Goal: Task Accomplishment & Management: Manage account settings

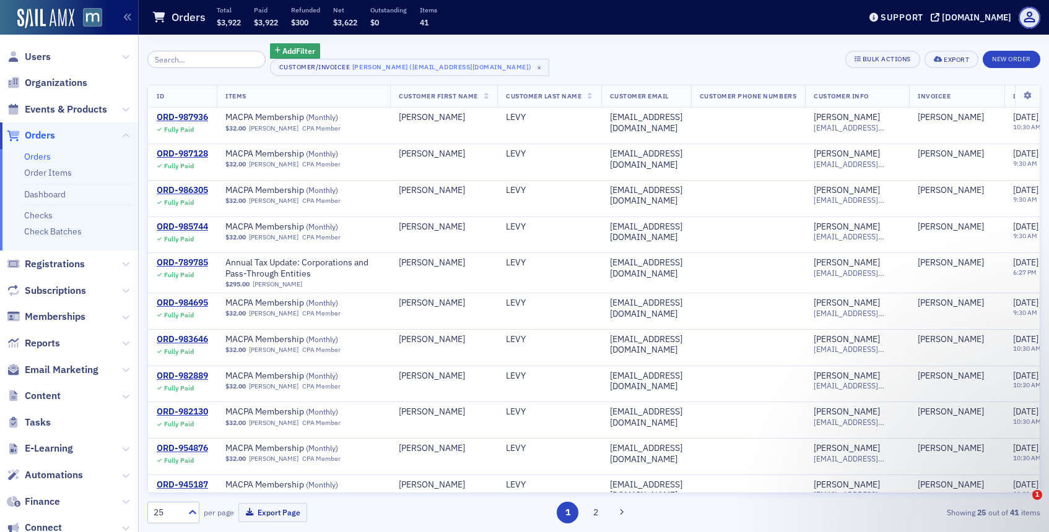
click at [30, 60] on span "Users" at bounding box center [38, 57] width 26 height 14
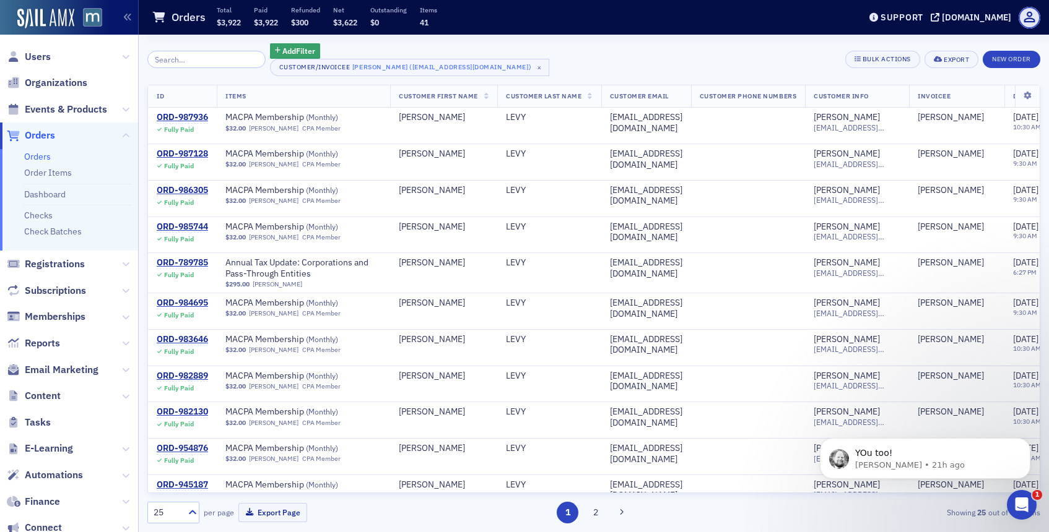
scroll to position [587, 0]
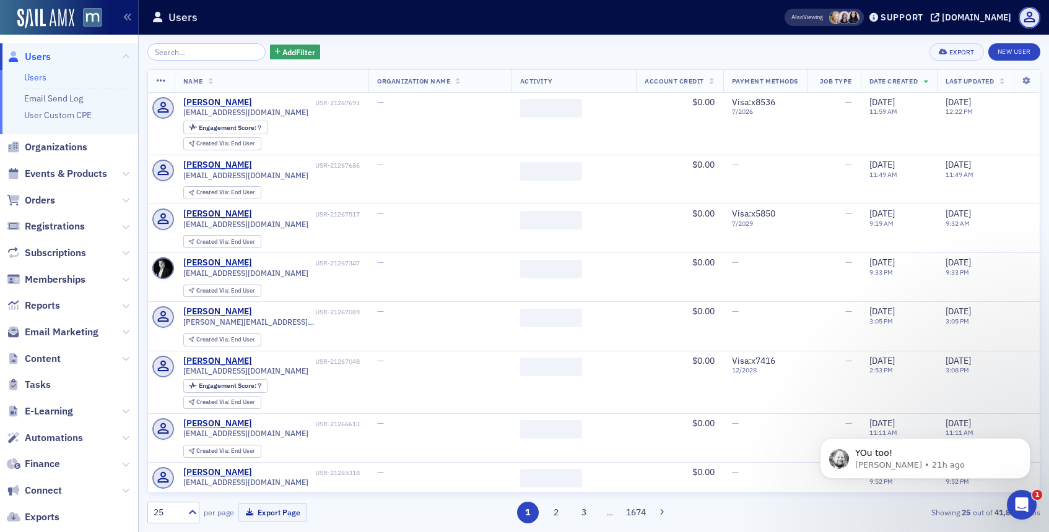
click at [194, 53] on input "search" at bounding box center [206, 51] width 118 height 17
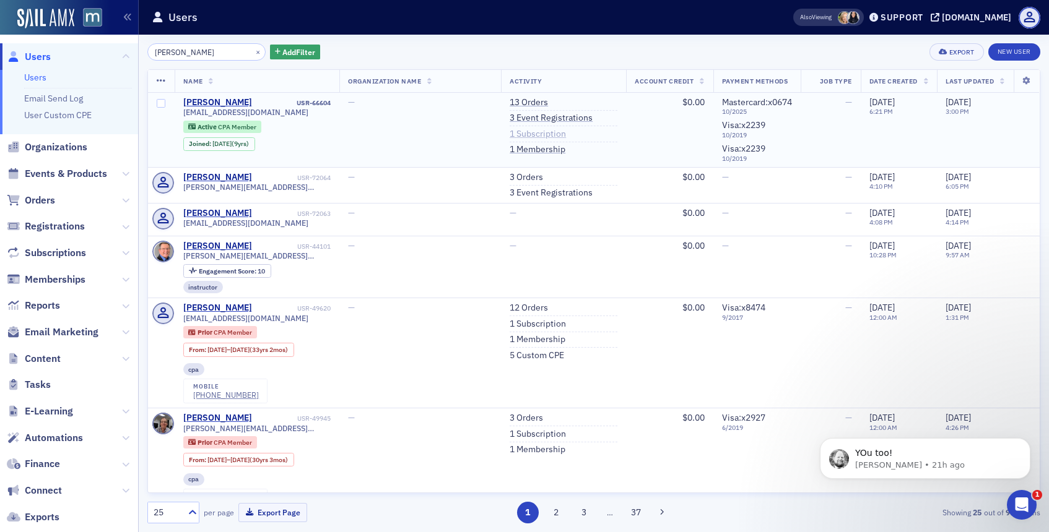
type input "[PERSON_NAME]"
click at [520, 134] on link "1 Subscription" at bounding box center [537, 134] width 56 height 11
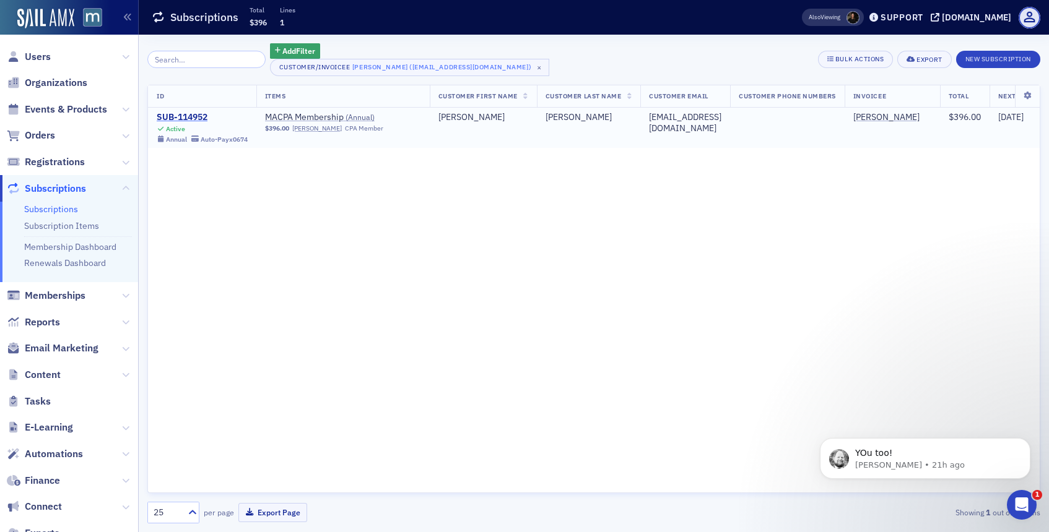
click at [194, 121] on div "SUB-114952" at bounding box center [202, 117] width 91 height 11
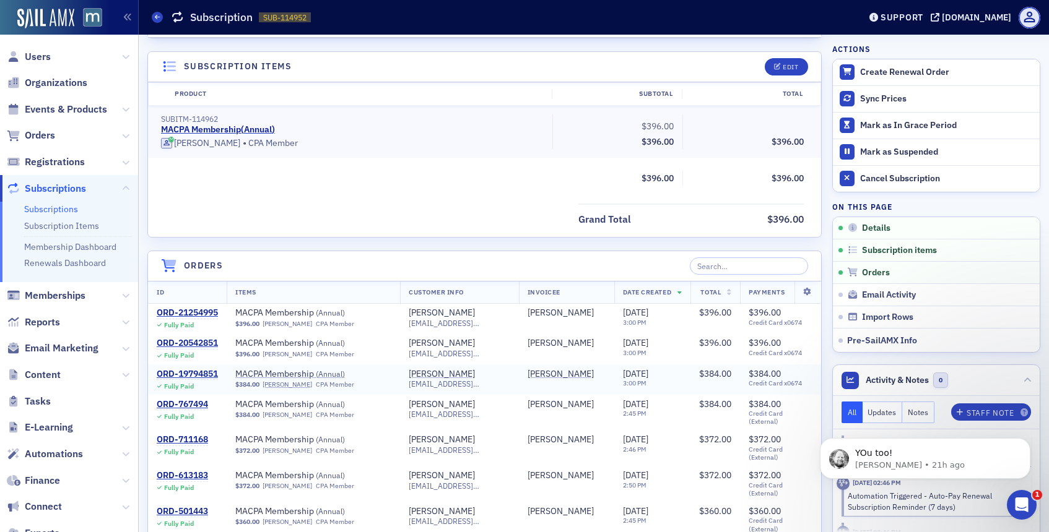
scroll to position [320, 0]
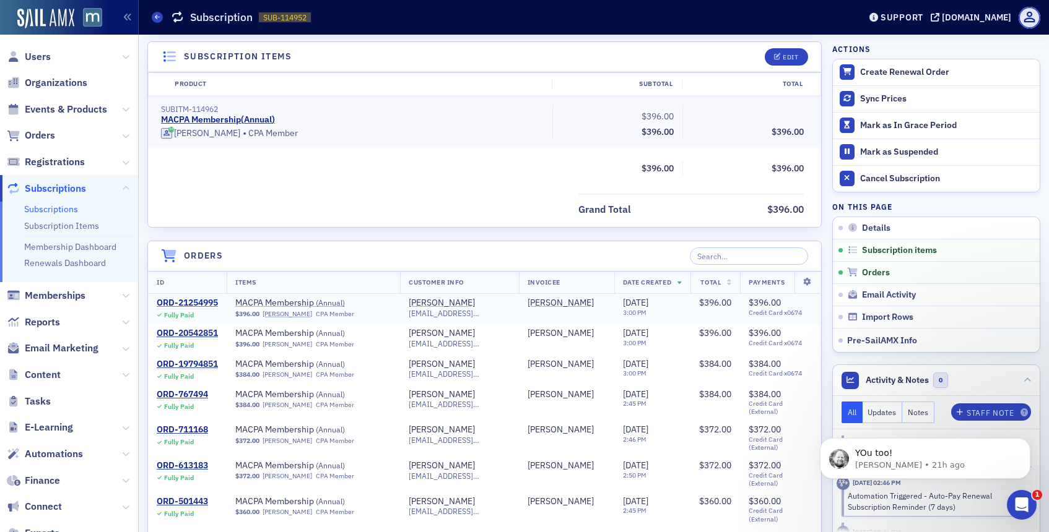
click at [212, 303] on div "ORD-21254995" at bounding box center [187, 303] width 61 height 11
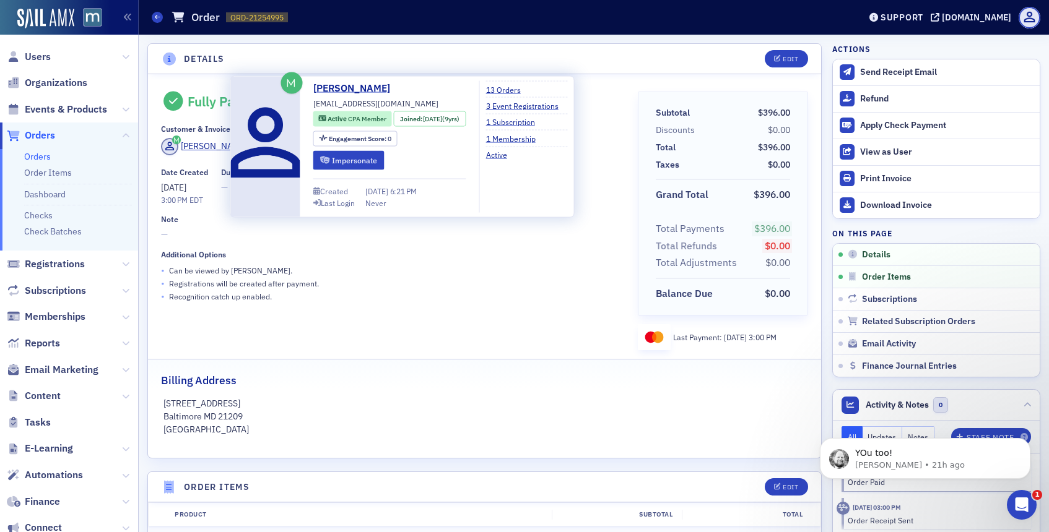
click at [339, 103] on span "[EMAIL_ADDRESS][DOMAIN_NAME]" at bounding box center [375, 103] width 125 height 11
copy div "[EMAIL_ADDRESS][DOMAIN_NAME]"
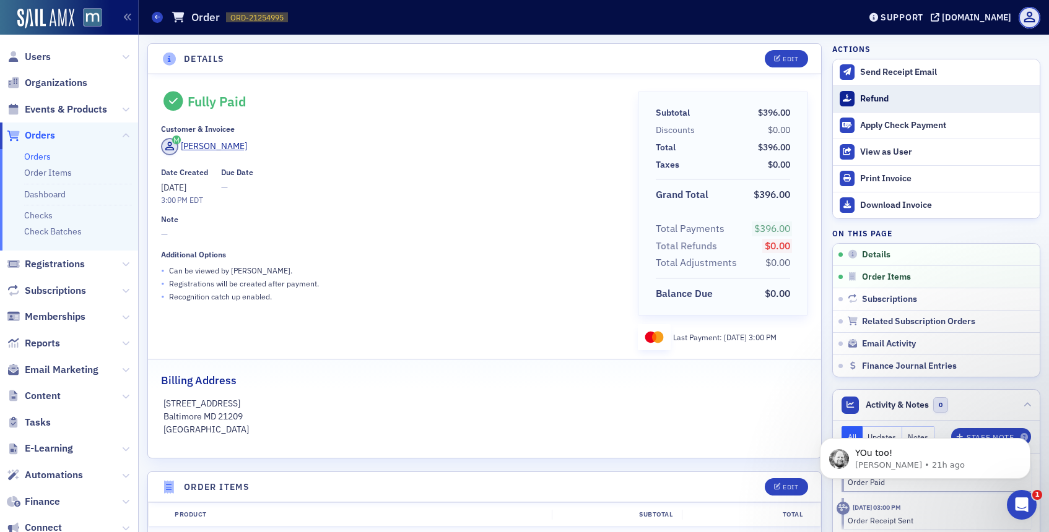
click at [854, 92] on button "Refund" at bounding box center [936, 98] width 207 height 27
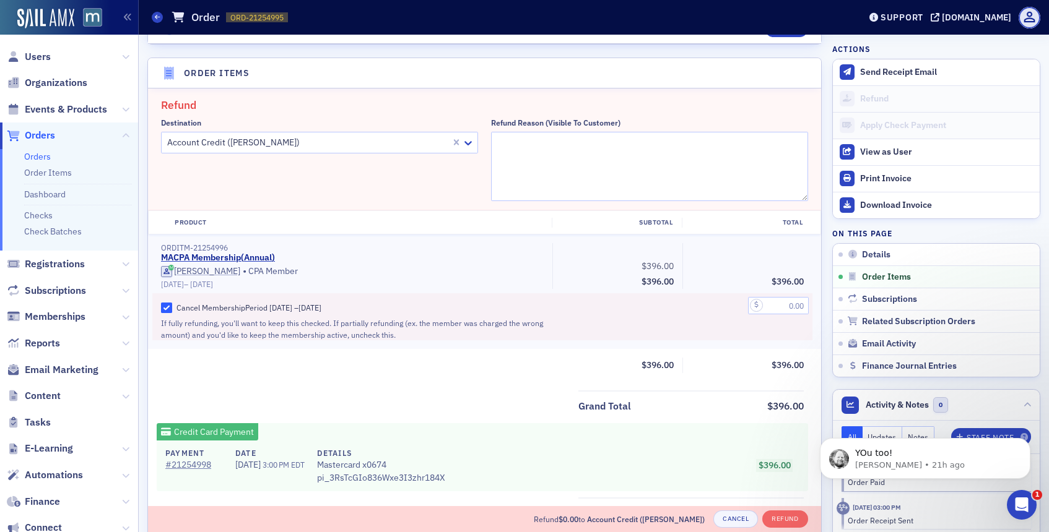
scroll to position [431, 0]
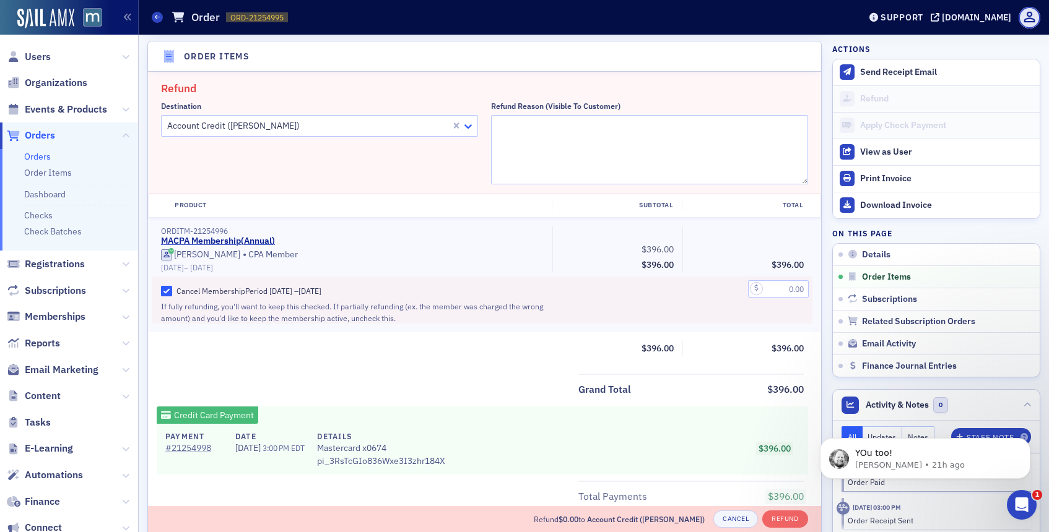
click at [470, 124] on icon at bounding box center [467, 126] width 7 height 4
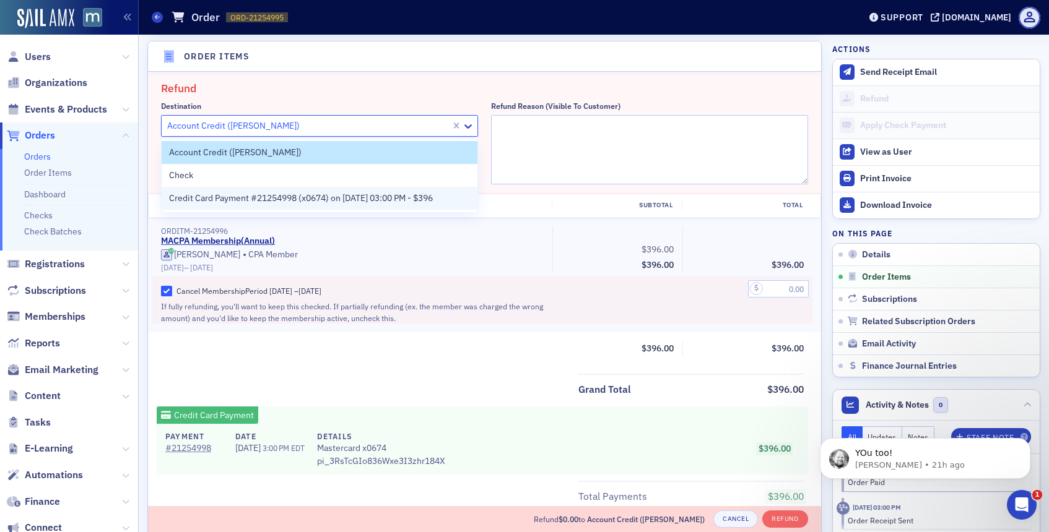
click at [415, 199] on span "Credit Card Payment #21254998 (x0674) on [DATE] 03:00 PM - $396" at bounding box center [301, 198] width 264 height 13
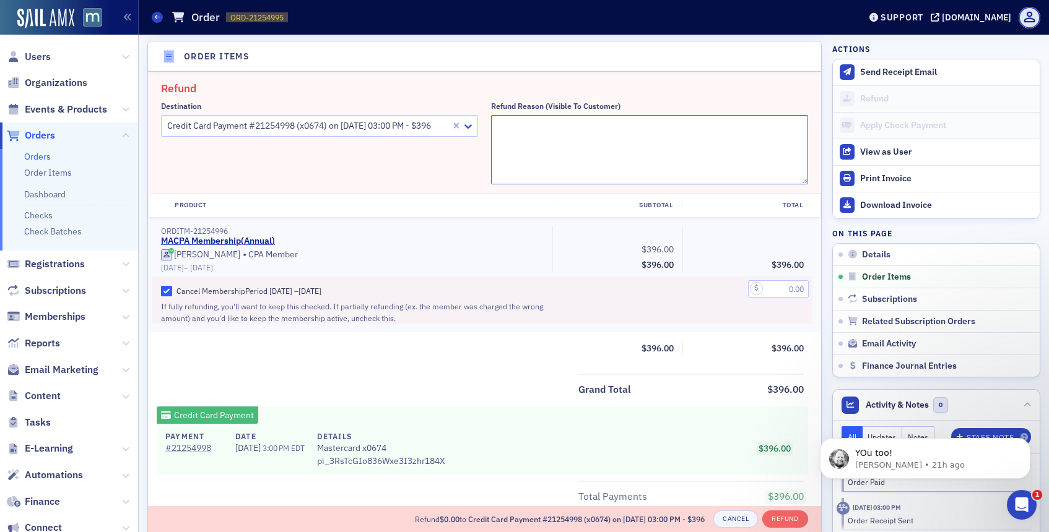
click at [540, 134] on textarea "Refund Reason (Visible to Customer)" at bounding box center [649, 149] width 317 height 69
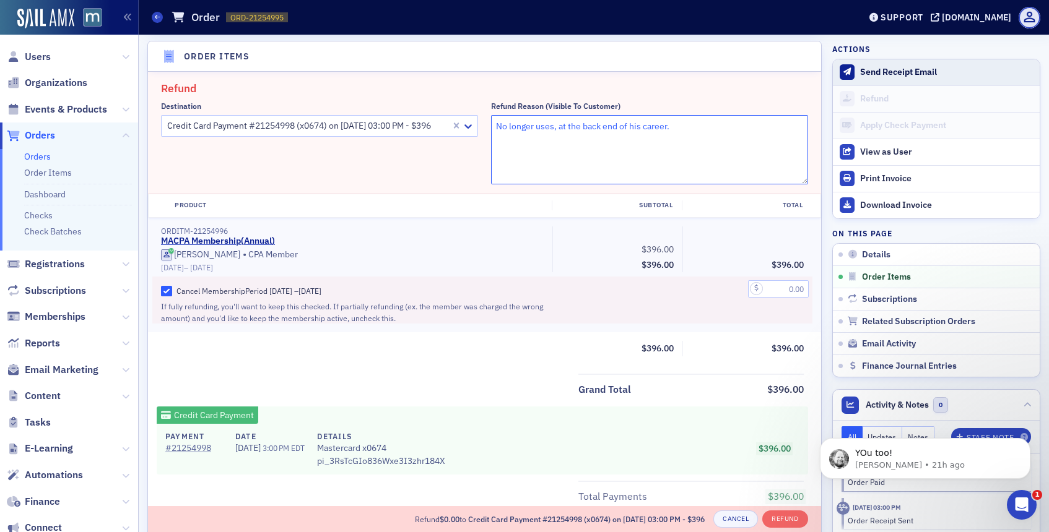
type textarea "No longer uses, at the back end of his career."
click at [850, 69] on icon at bounding box center [846, 71] width 7 height 7
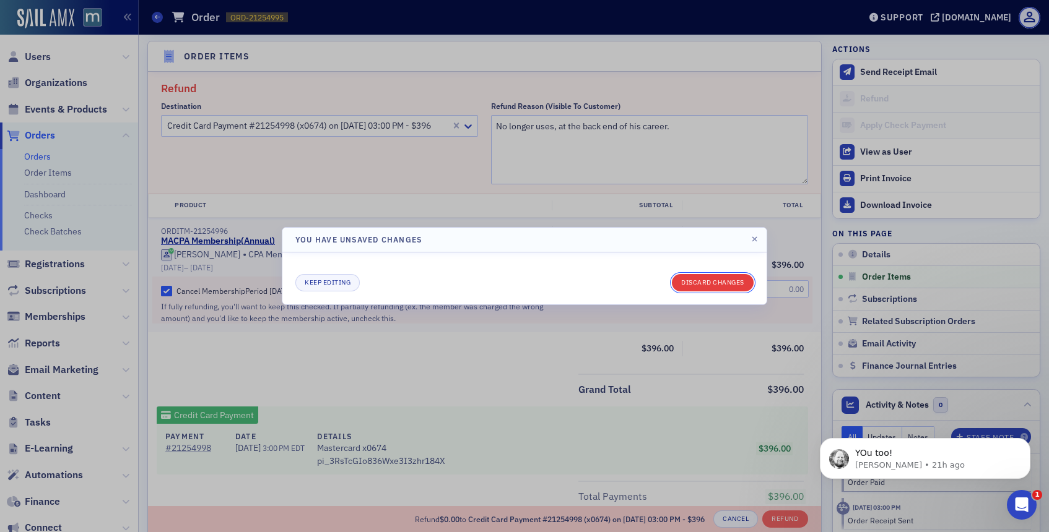
click at [685, 284] on button "Discard changes" at bounding box center [713, 282] width 82 height 17
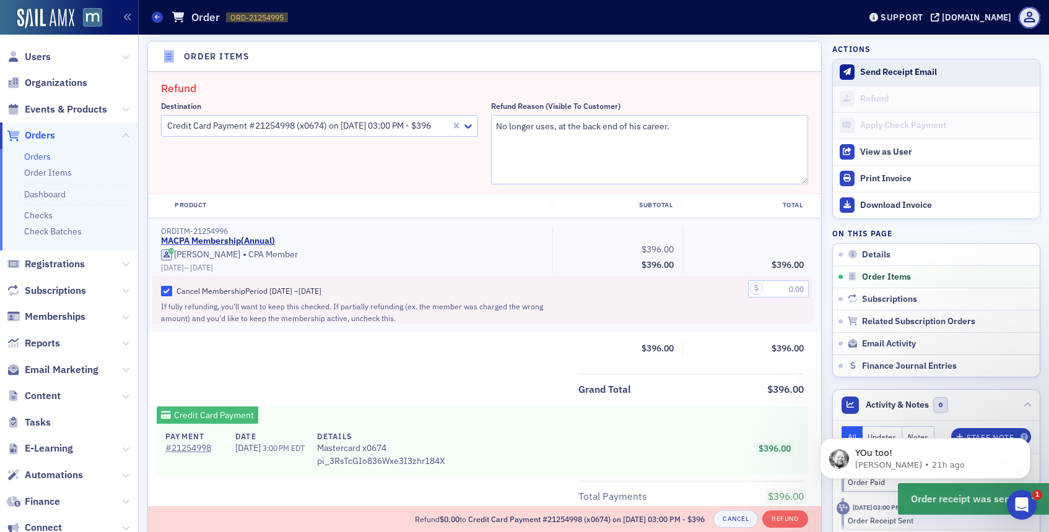
click at [868, 71] on div "Send Receipt Email" at bounding box center [946, 72] width 173 height 11
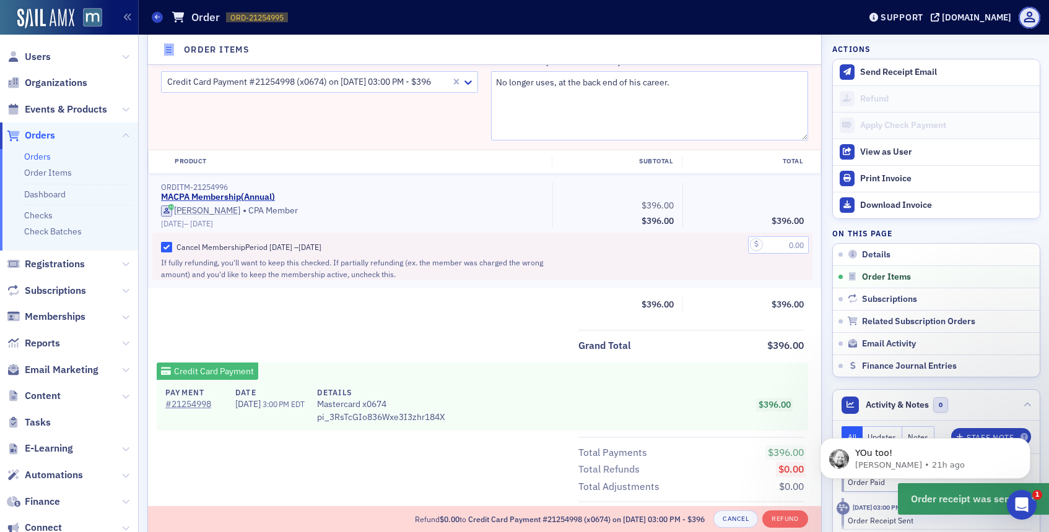
scroll to position [493, 0]
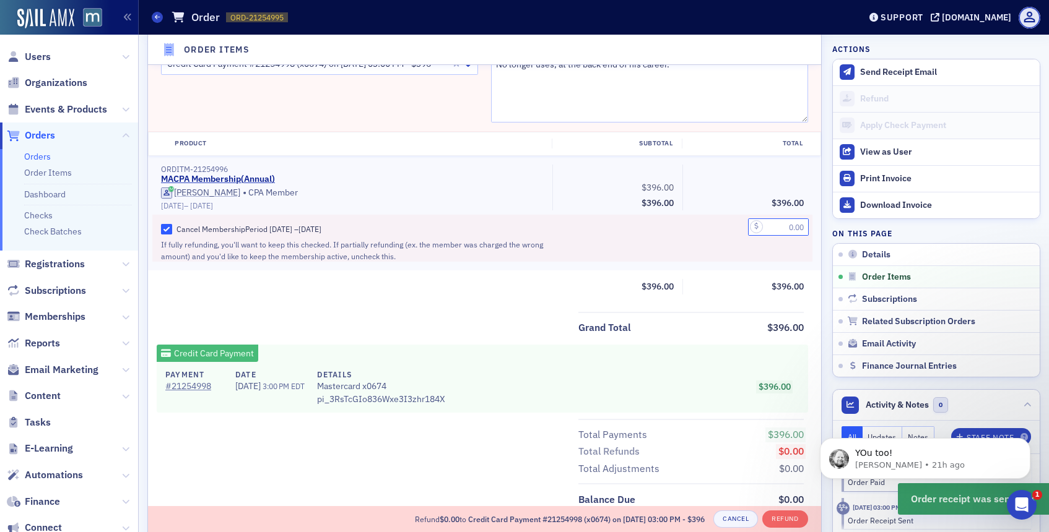
click at [783, 232] on input "text" at bounding box center [778, 227] width 61 height 17
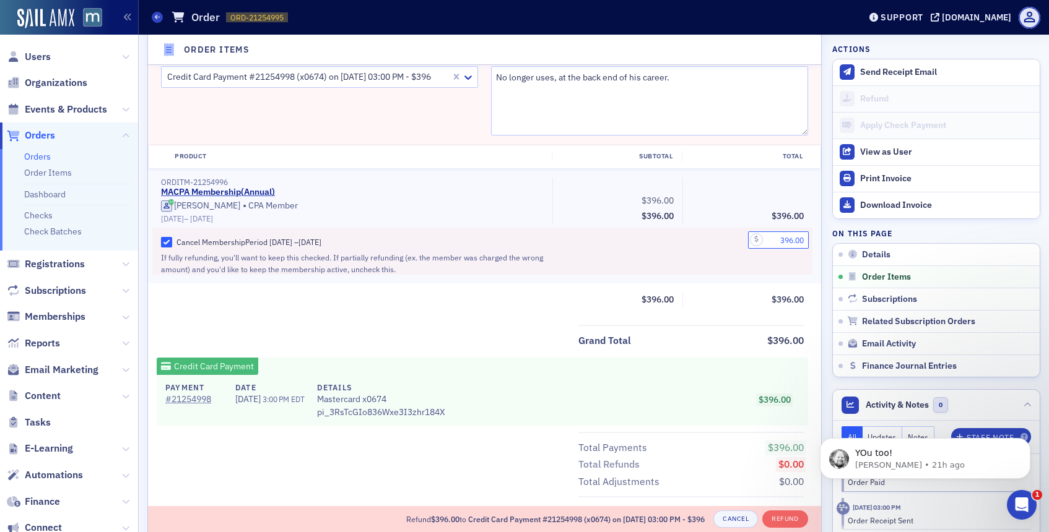
scroll to position [472, 0]
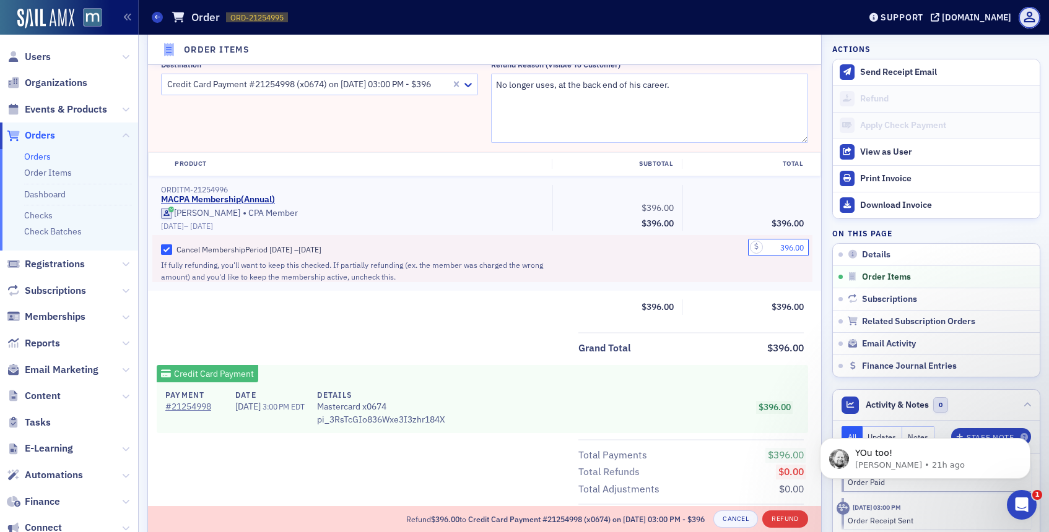
type input "396.00"
click at [776, 520] on button "Refund" at bounding box center [784, 519] width 45 height 17
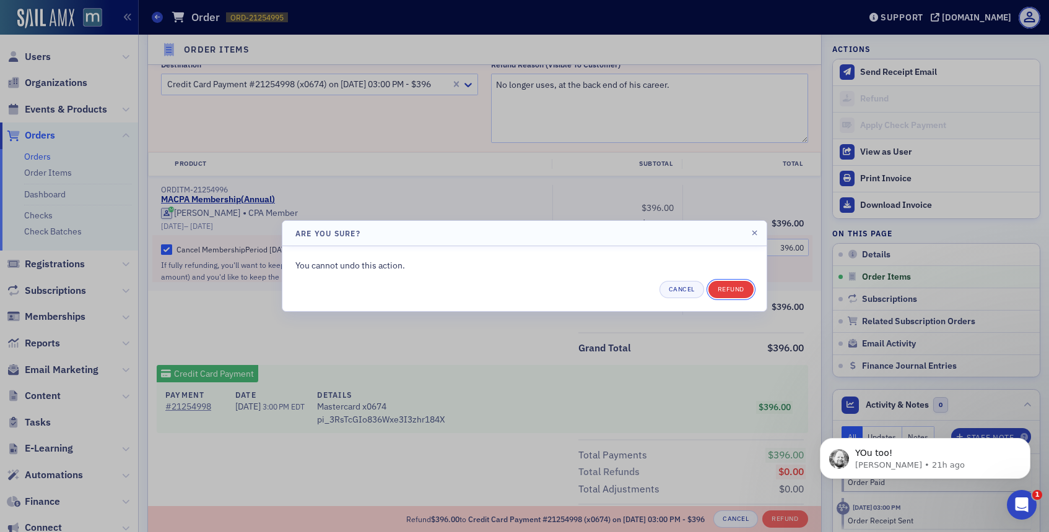
click at [740, 291] on button "Refund" at bounding box center [730, 289] width 45 height 17
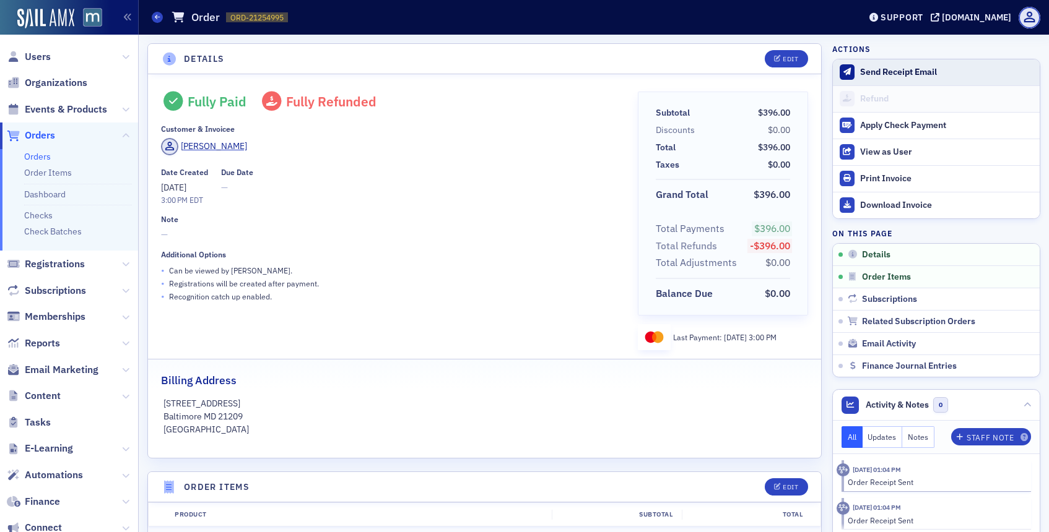
click at [923, 61] on button "Send Receipt Email" at bounding box center [936, 72] width 207 height 26
click at [32, 53] on span "Users" at bounding box center [38, 57] width 26 height 14
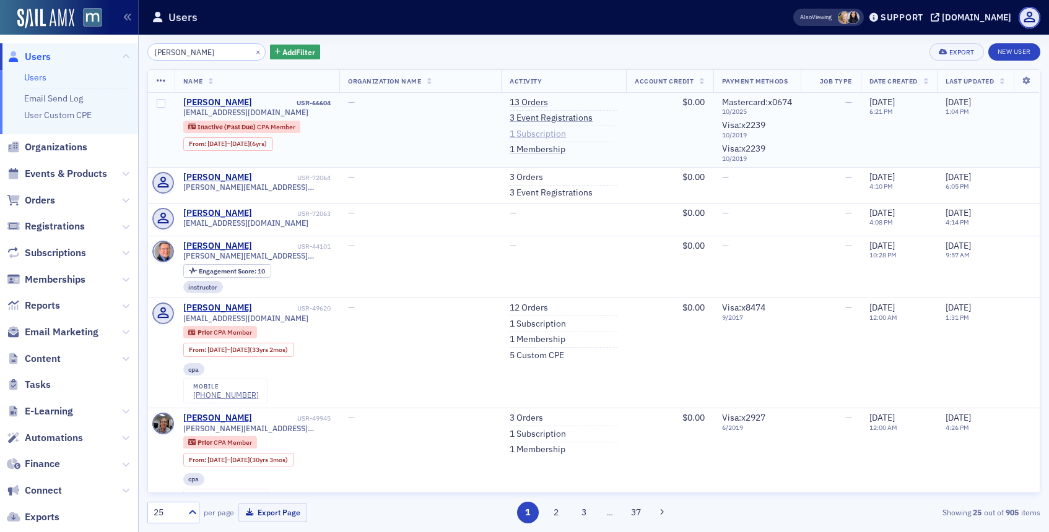
click at [526, 129] on link "1 Subscription" at bounding box center [537, 134] width 56 height 11
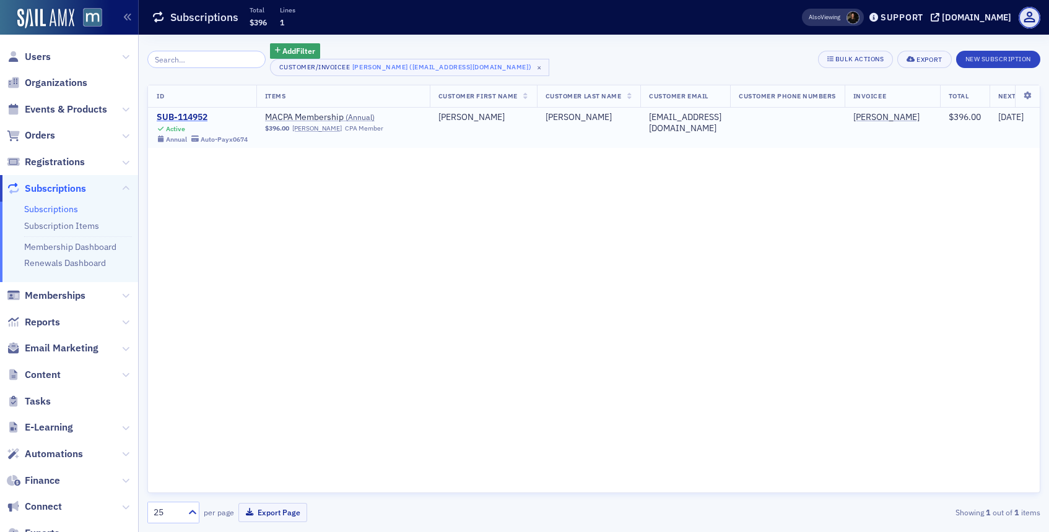
click at [179, 119] on div "SUB-114952" at bounding box center [202, 117] width 91 height 11
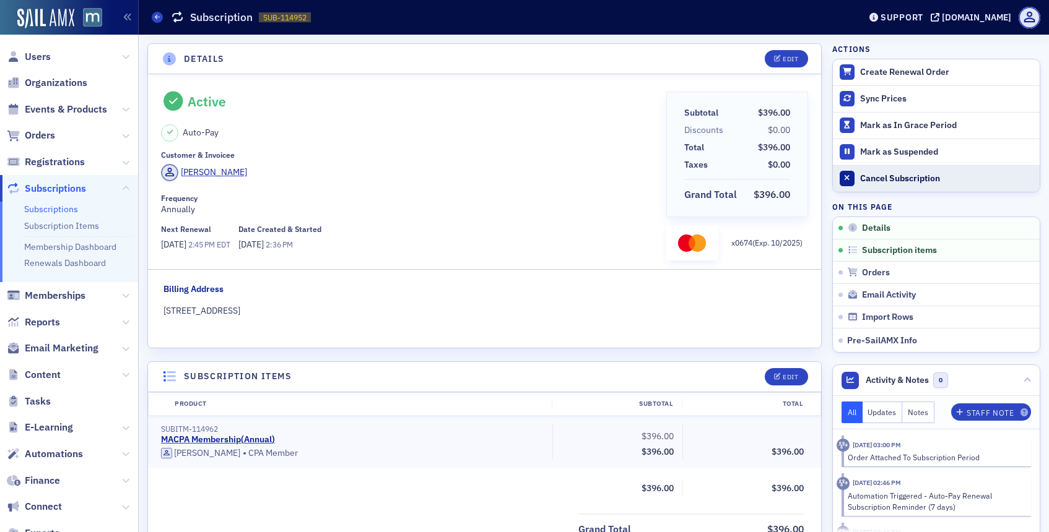
click at [891, 182] on div "Cancel Subscription" at bounding box center [946, 178] width 173 height 11
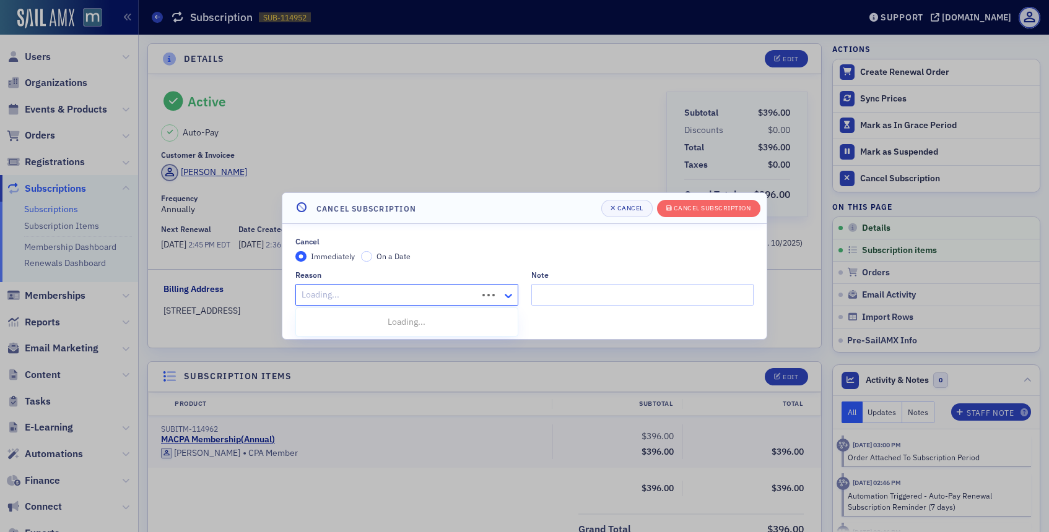
click at [512, 298] on icon at bounding box center [508, 296] width 12 height 12
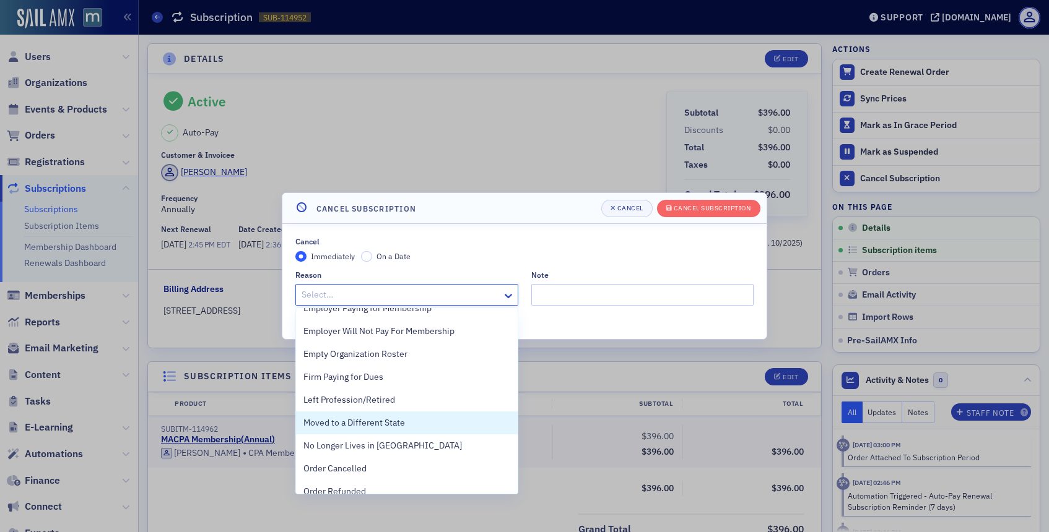
scroll to position [129, 0]
click at [371, 400] on span "Left Profession/Retired" at bounding box center [349, 398] width 92 height 13
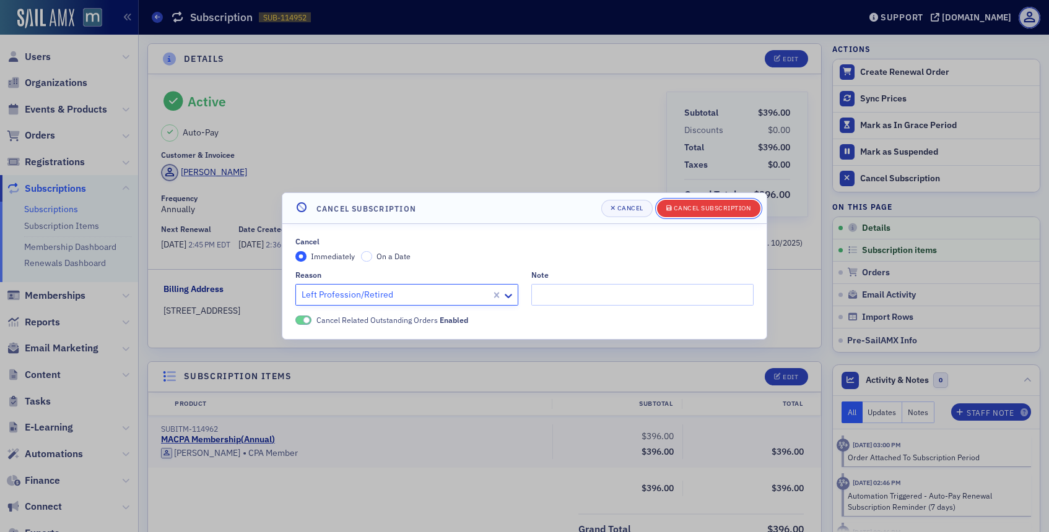
click at [724, 214] on button "Cancel Subscription" at bounding box center [708, 208] width 103 height 17
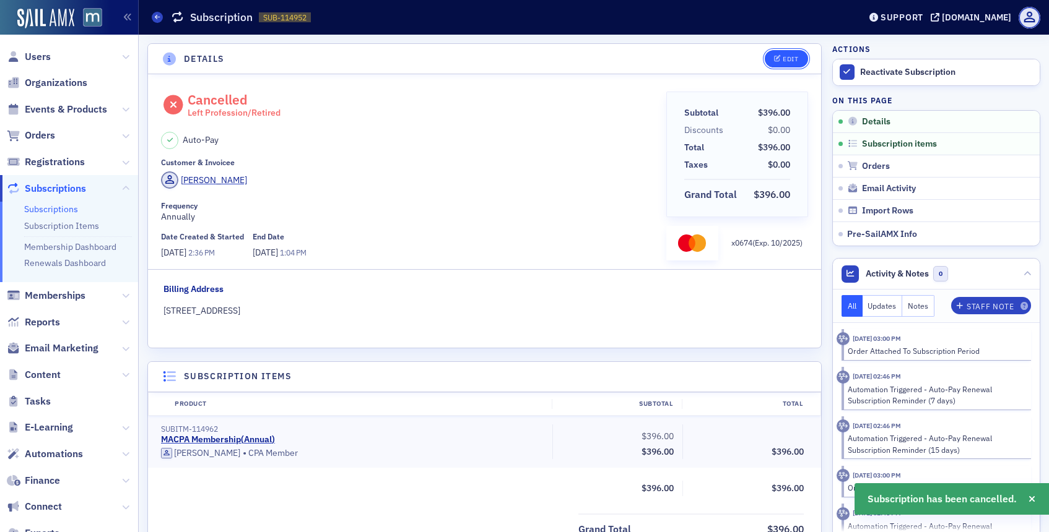
click at [776, 59] on icon "button" at bounding box center [777, 59] width 7 height 7
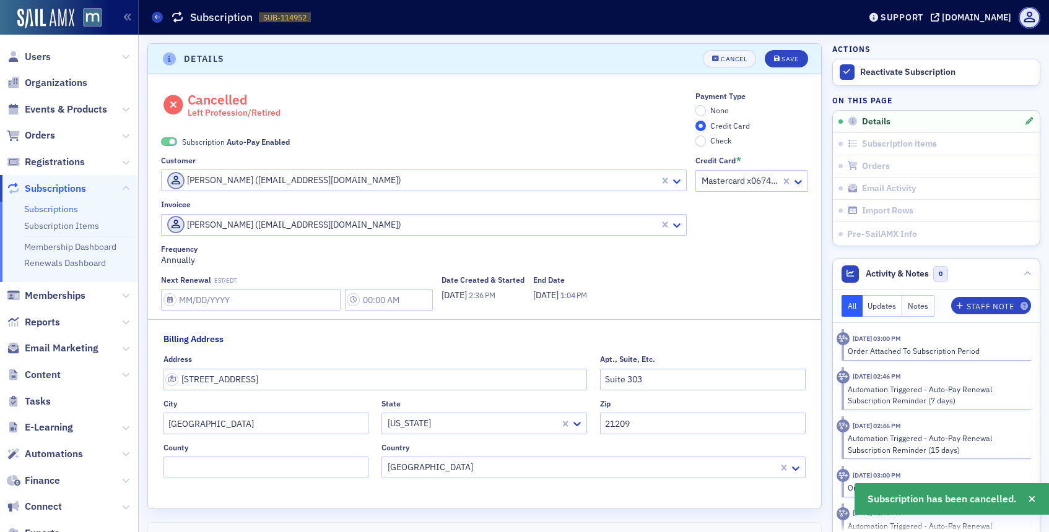
scroll to position [2, 0]
click at [172, 141] on span at bounding box center [172, 139] width 7 height 7
click at [695, 108] on input "None" at bounding box center [700, 108] width 11 height 11
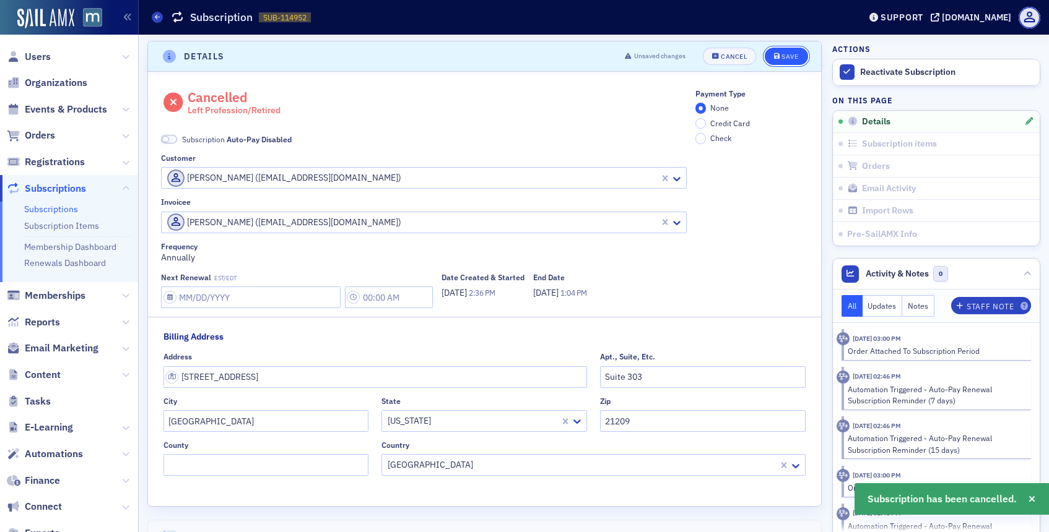
click at [782, 53] on div "Save" at bounding box center [789, 56] width 17 height 7
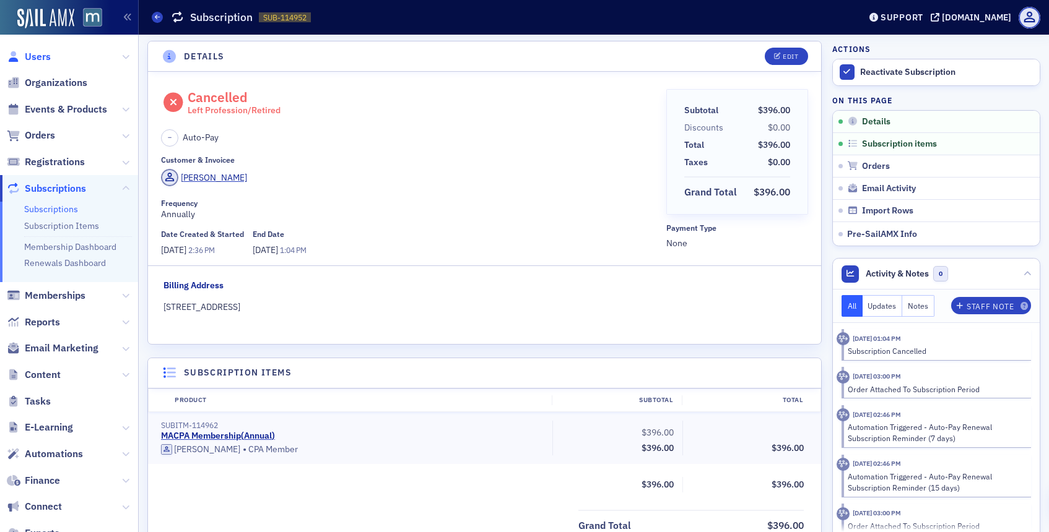
click at [41, 57] on span "Users" at bounding box center [38, 57] width 26 height 14
